Goal: Find specific page/section: Find specific page/section

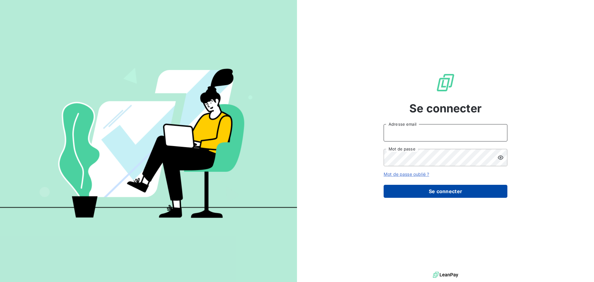
type input "[EMAIL_ADDRESS][PERSON_NAME][DOMAIN_NAME]"
click at [406, 192] on button "Se connecter" at bounding box center [446, 191] width 124 height 13
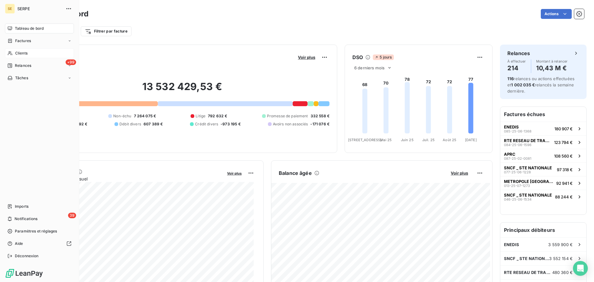
click at [17, 52] on span "Clients" at bounding box center [21, 53] width 12 height 6
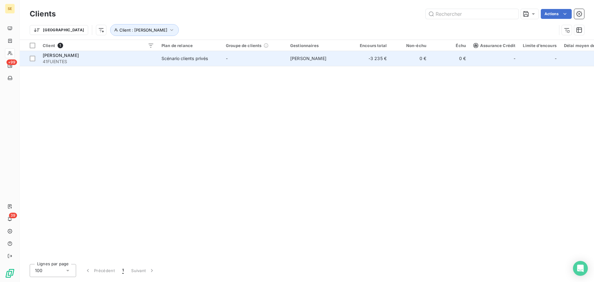
click at [193, 61] on div "Scénario clients privés" at bounding box center [184, 58] width 46 height 6
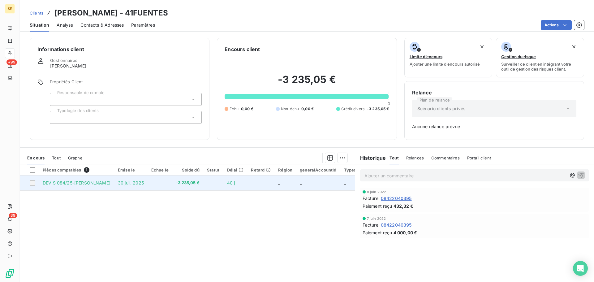
click at [68, 184] on span "DEVIS 084/25-[PERSON_NAME]" at bounding box center [77, 182] width 68 height 5
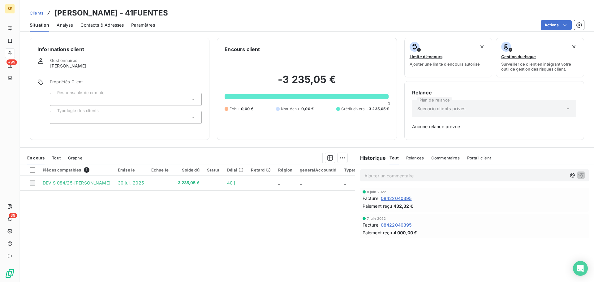
drag, startPoint x: 54, startPoint y: 11, endPoint x: 213, endPoint y: 16, distance: 159.1
click at [213, 16] on div "Clients [PERSON_NAME] - 41FUENTES" at bounding box center [307, 12] width 574 height 11
